Goal: Check status

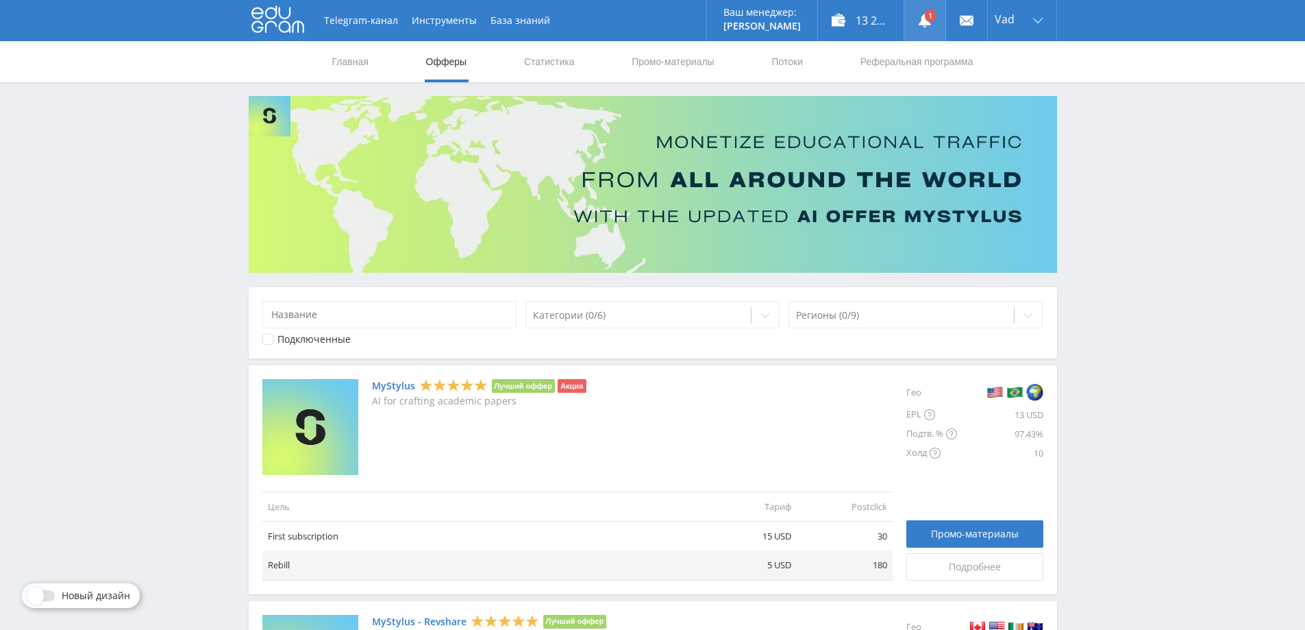
click at [923, 21] on use at bounding box center [925, 21] width 12 height 14
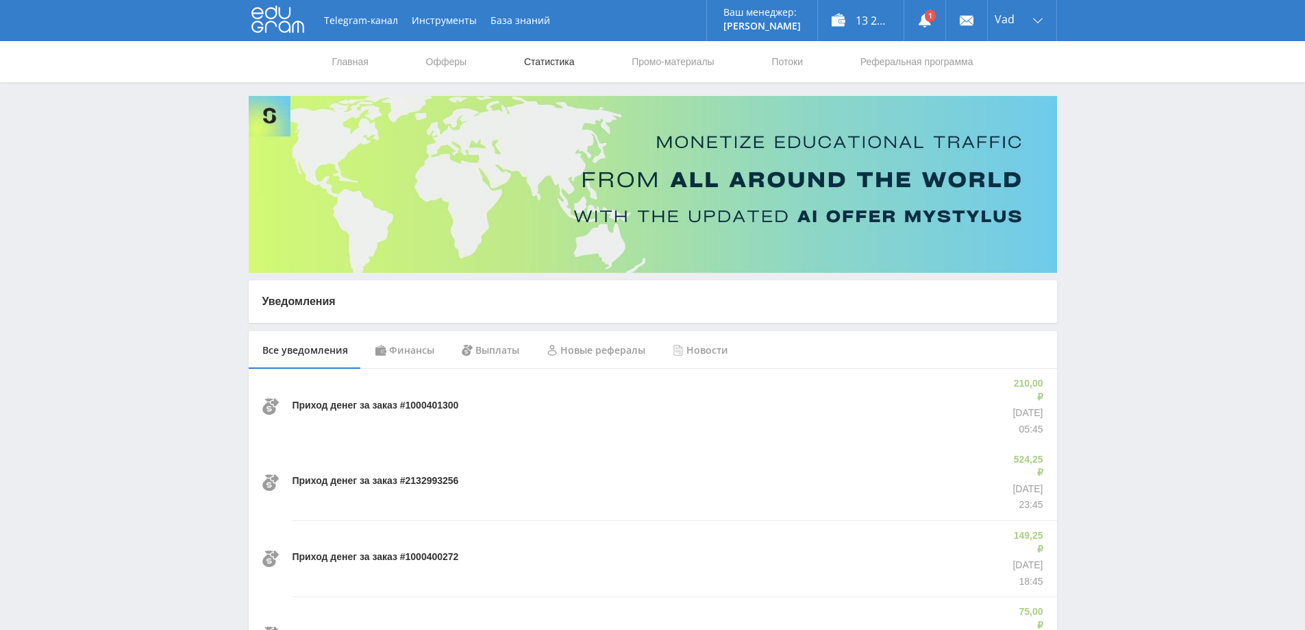
click at [547, 55] on link "Статистика" at bounding box center [549, 61] width 53 height 41
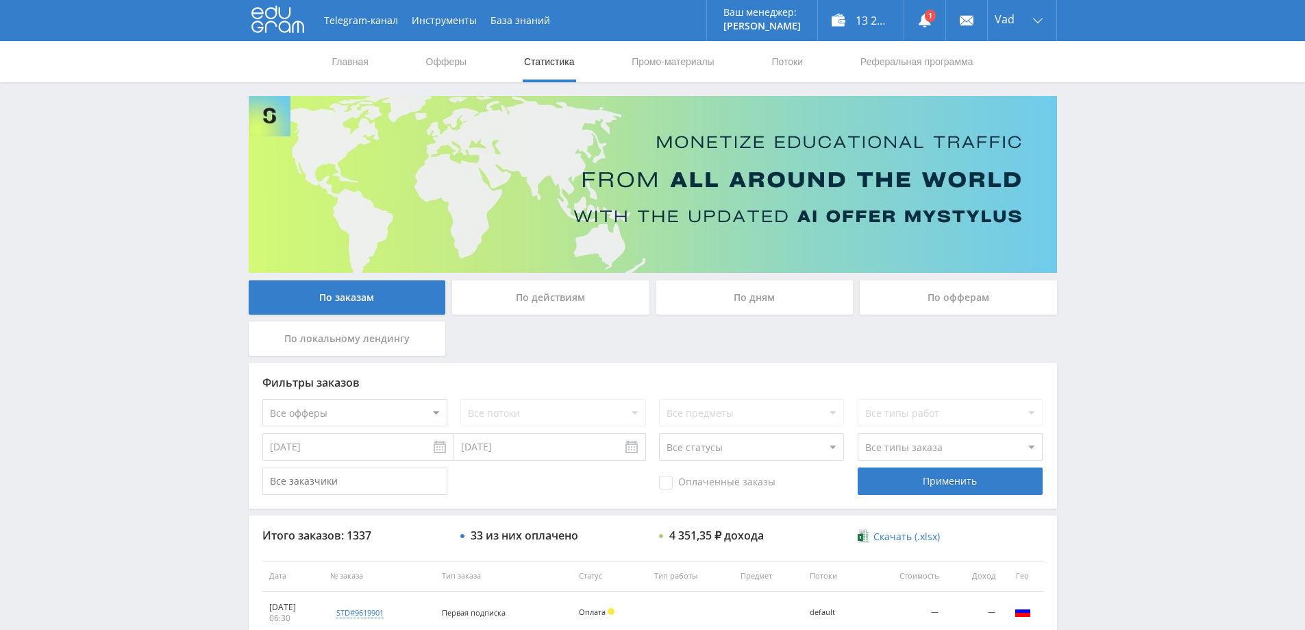
click at [559, 295] on div "По действиям" at bounding box center [550, 297] width 197 height 34
click at [0, 0] on input "По действиям" at bounding box center [0, 0] width 0 height 0
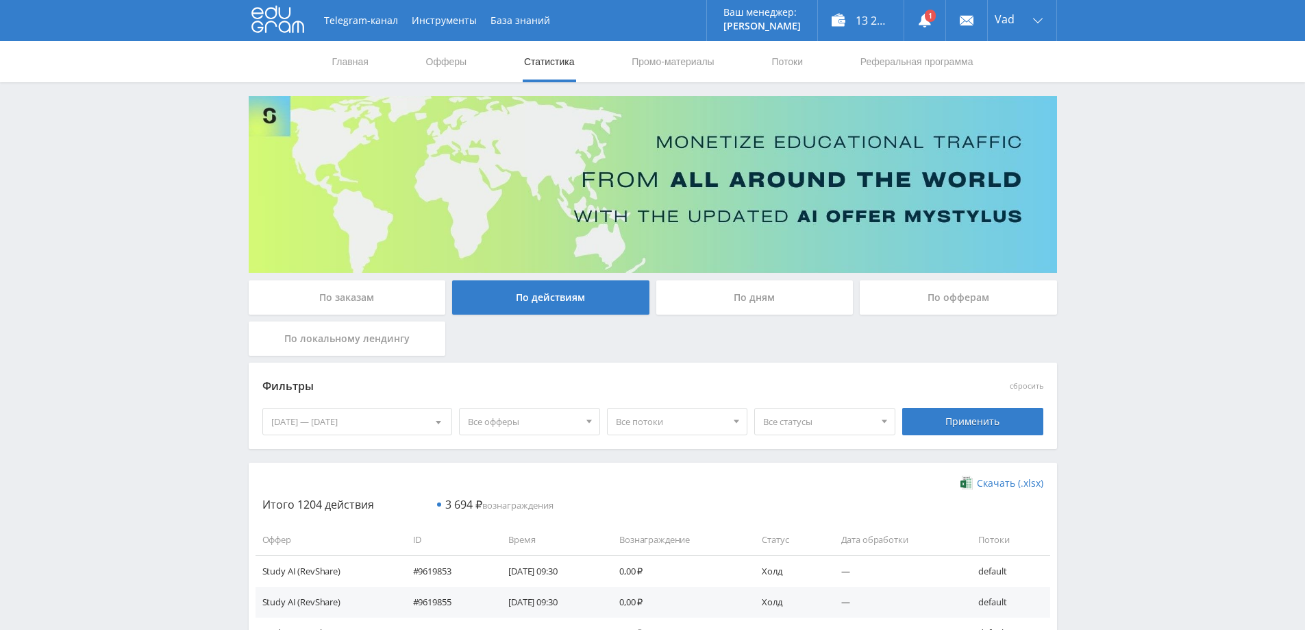
click at [747, 297] on div "По дням" at bounding box center [754, 297] width 197 height 34
click at [0, 0] on input "По дням" at bounding box center [0, 0] width 0 height 0
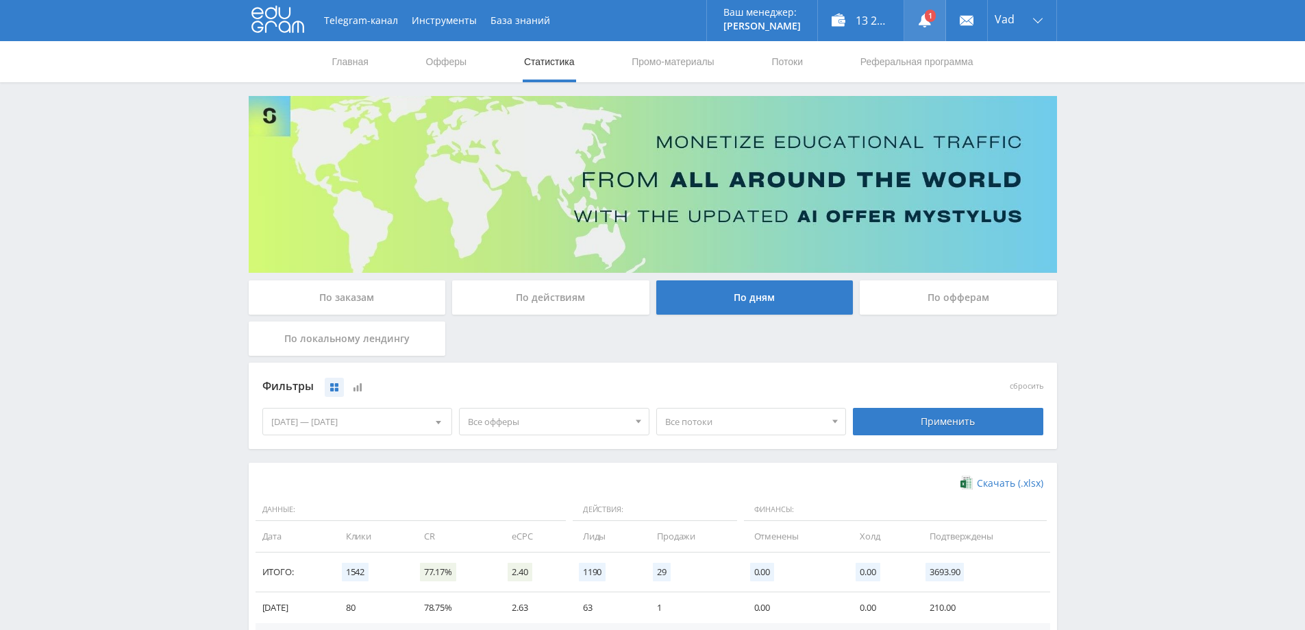
click at [929, 17] on link at bounding box center [924, 20] width 41 height 41
